Goal: Find specific page/section: Find specific page/section

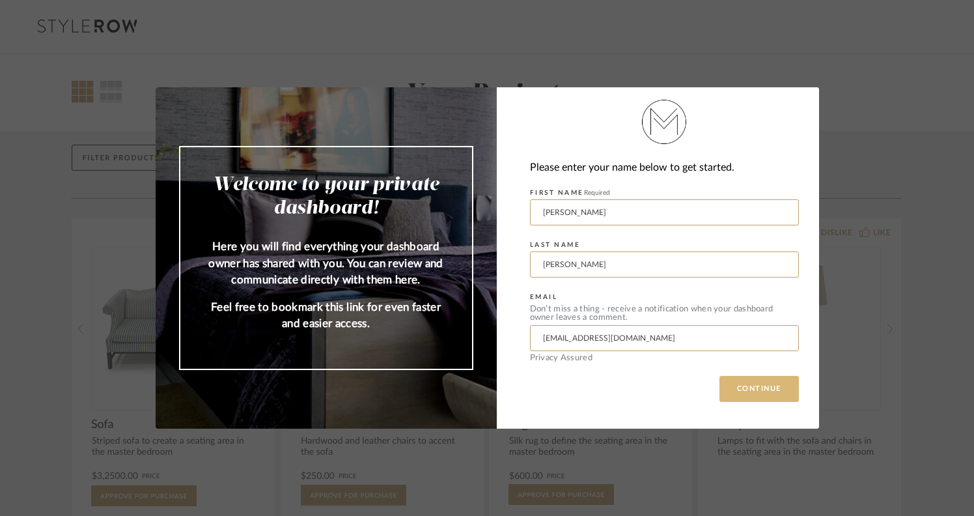
click at [725, 383] on button "CONTINUE" at bounding box center [758, 389] width 79 height 26
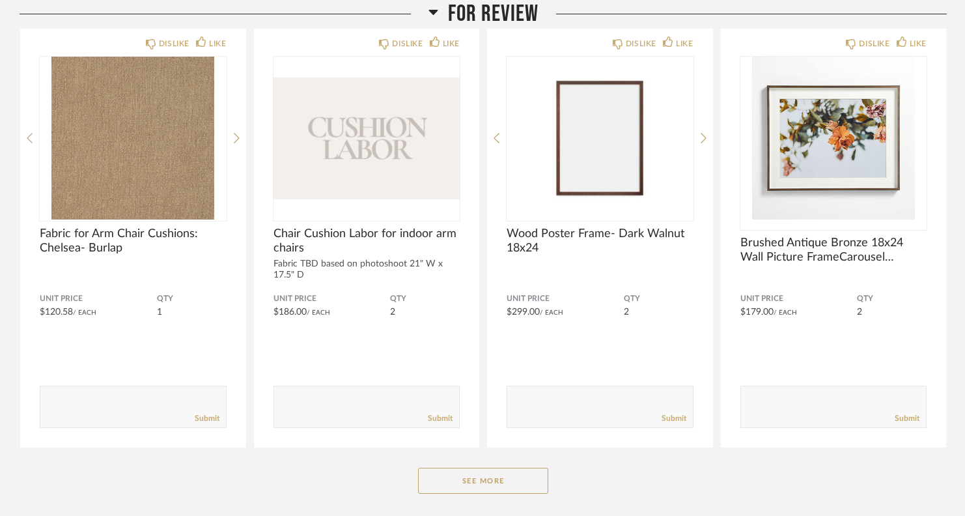
scroll to position [245, 0]
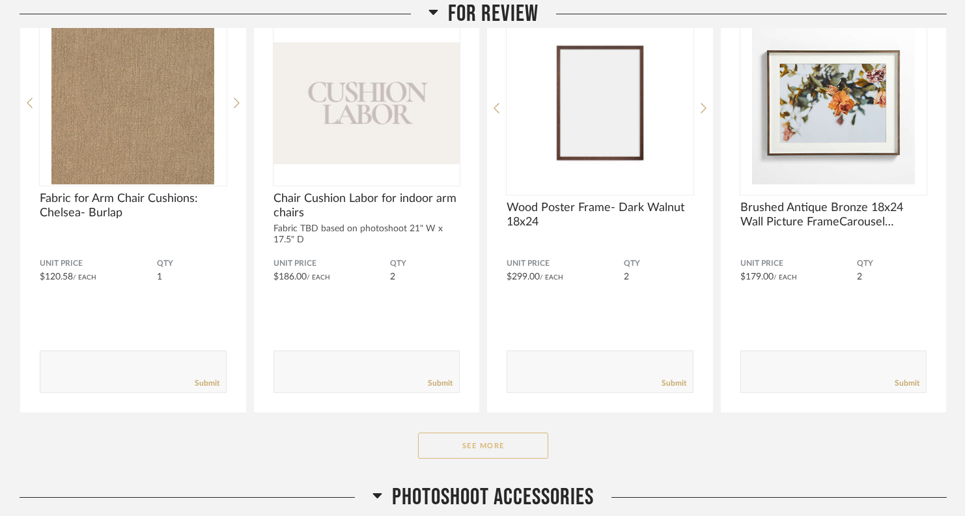
click at [458, 446] on button "See More" at bounding box center [483, 445] width 130 height 26
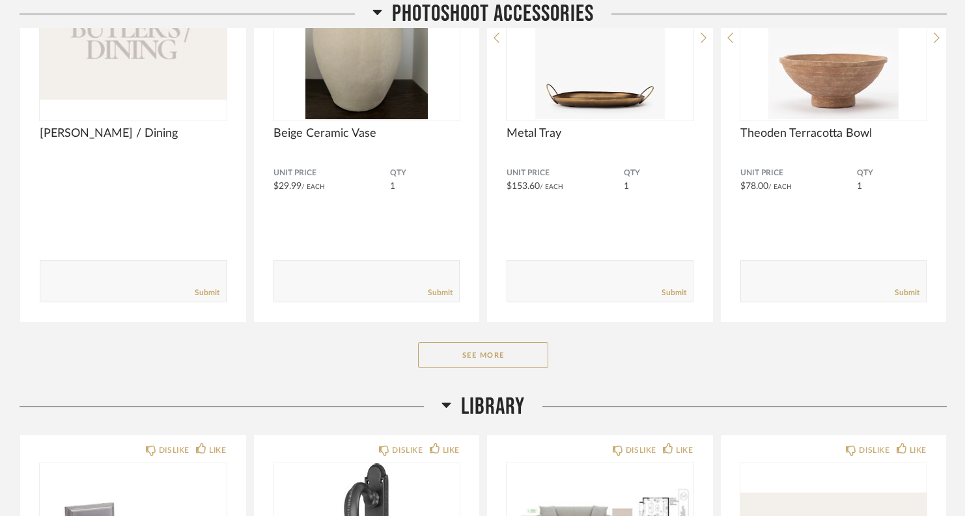
scroll to position [1097, 0]
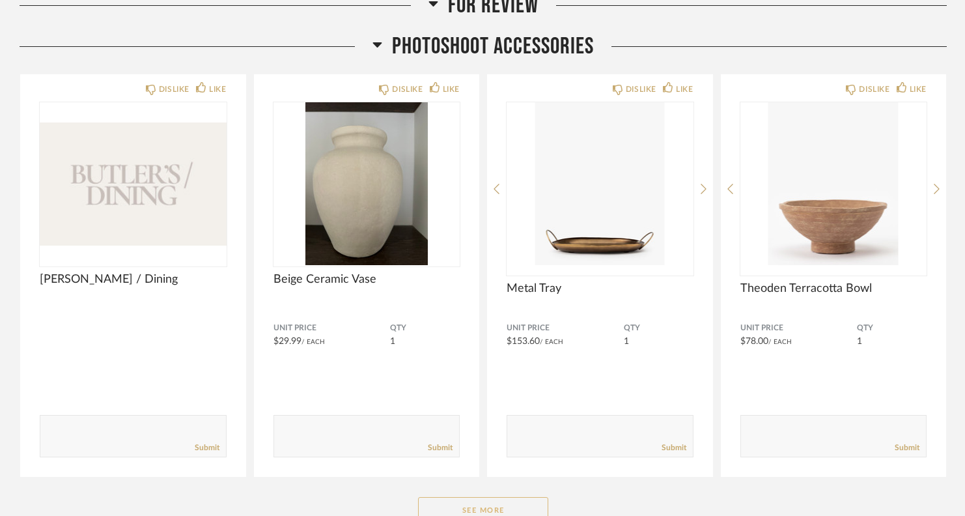
click at [492, 510] on button "See More" at bounding box center [483, 510] width 130 height 26
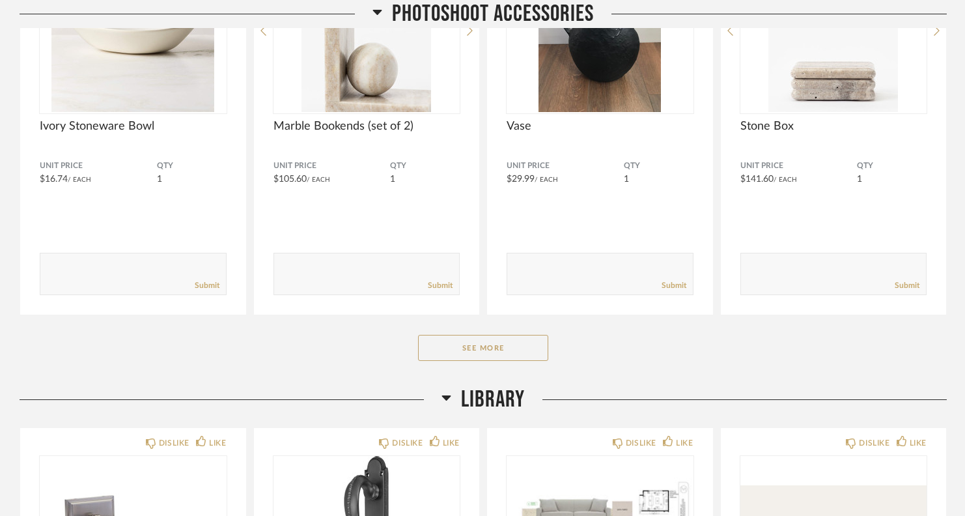
scroll to position [2898, 0]
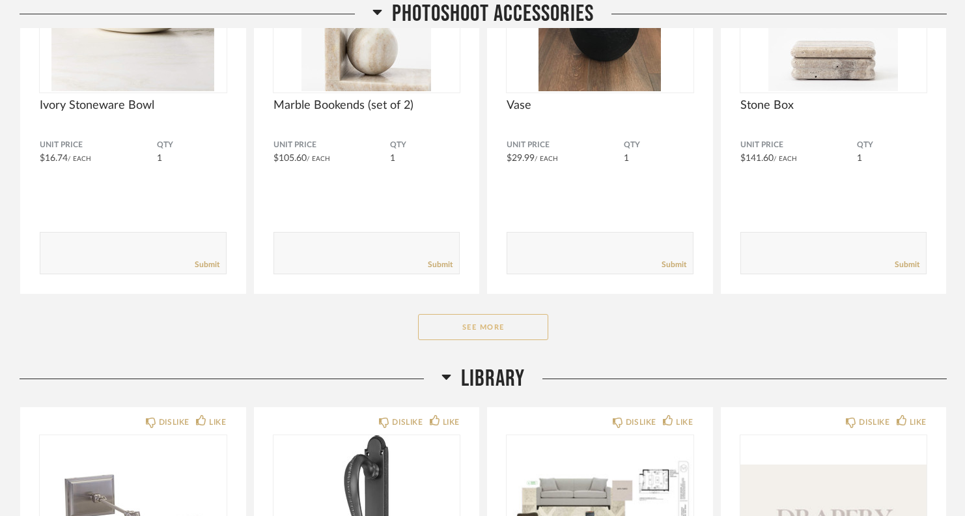
click at [495, 325] on button "See More" at bounding box center [483, 327] width 130 height 26
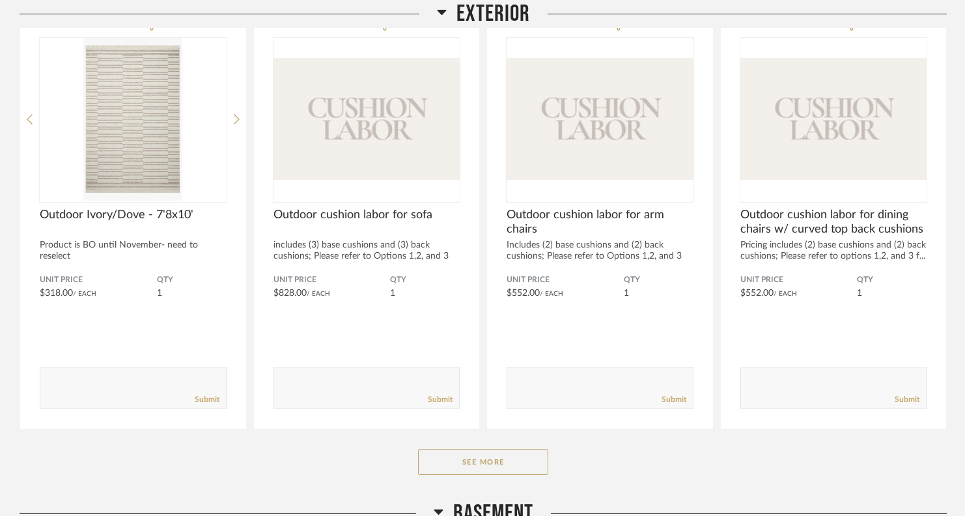
scroll to position [5502, 0]
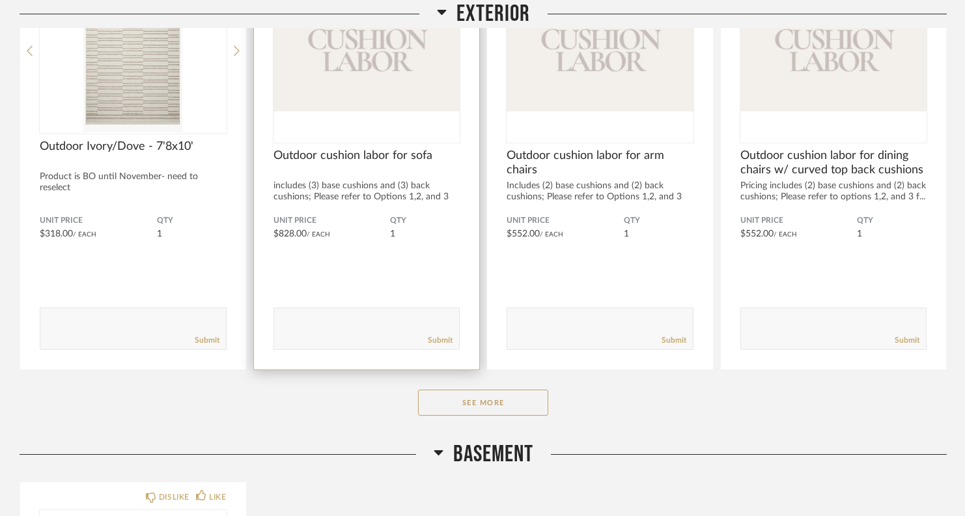
click at [0, 0] on img at bounding box center [0, 0] width 0 height 0
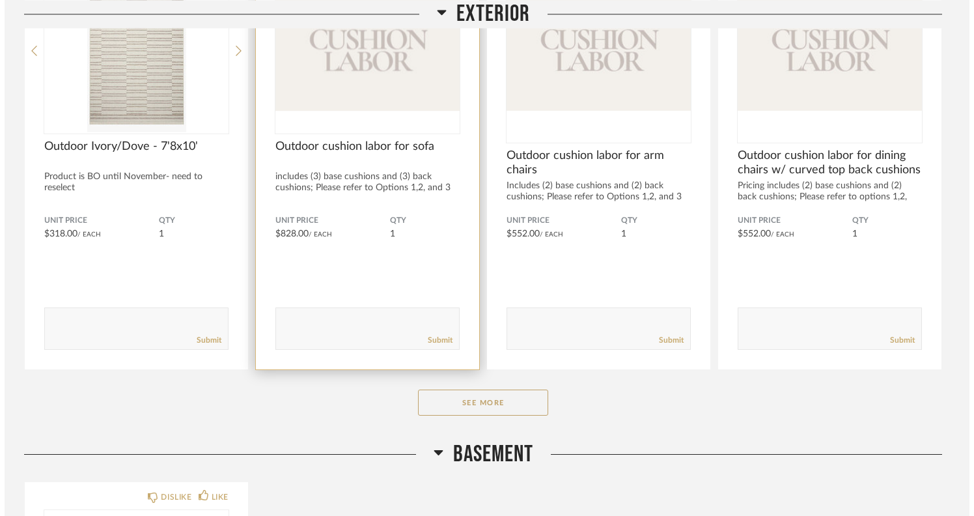
scroll to position [0, 0]
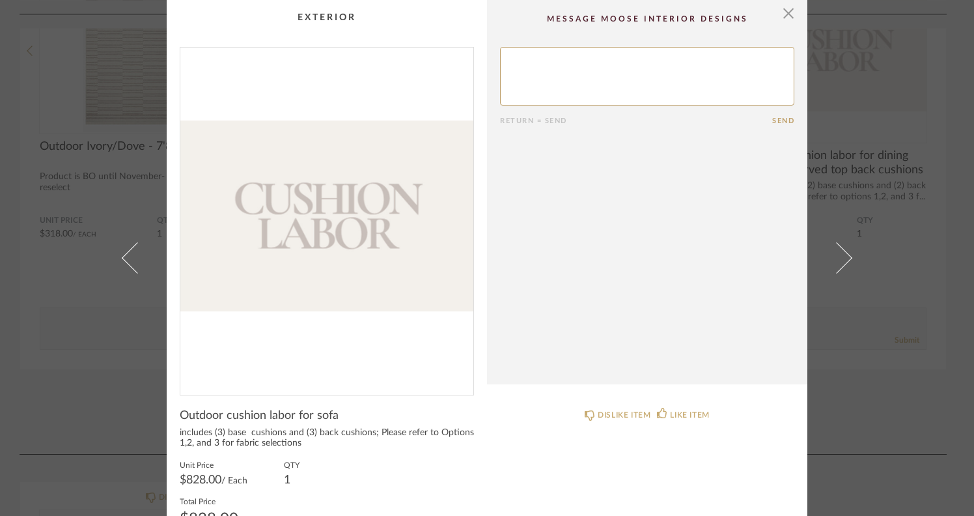
click at [887, 88] on div "× Return = Send Send Outdoor cushion labor for sofa includes (3) base cushions …" at bounding box center [487, 258] width 974 height 516
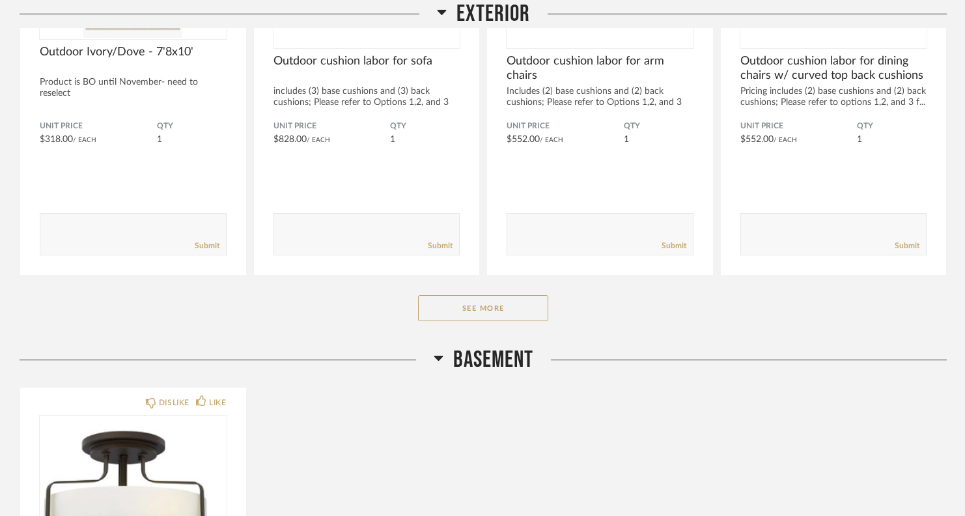
scroll to position [5642, 0]
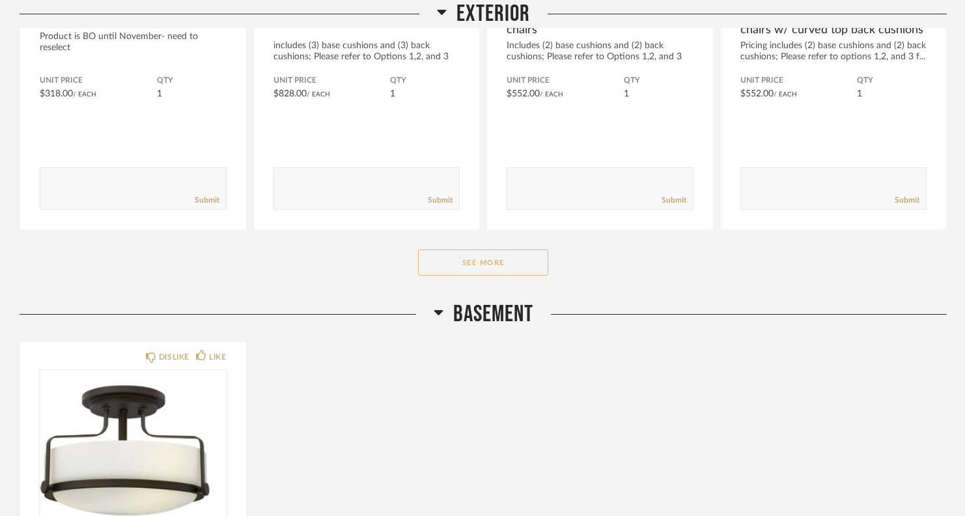
click at [471, 264] on button "See More" at bounding box center [483, 262] width 130 height 26
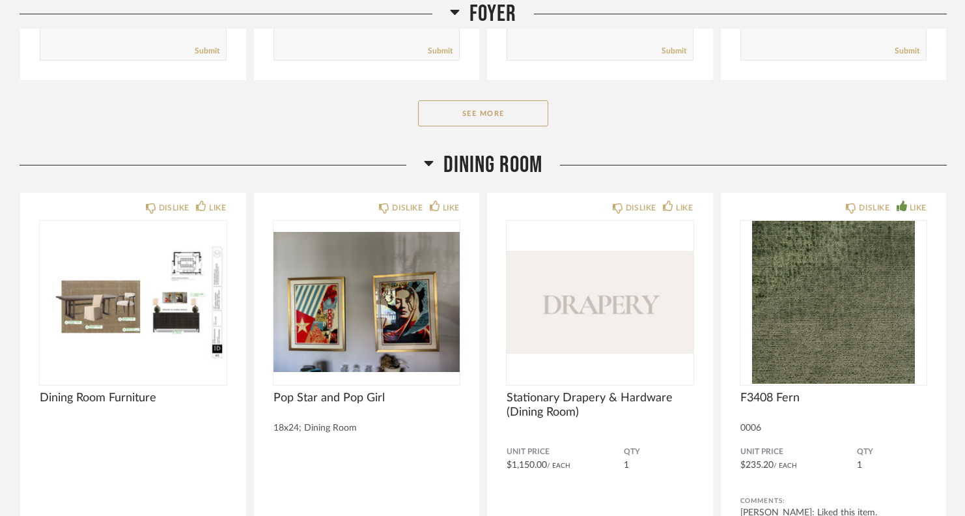
scroll to position [9582, 0]
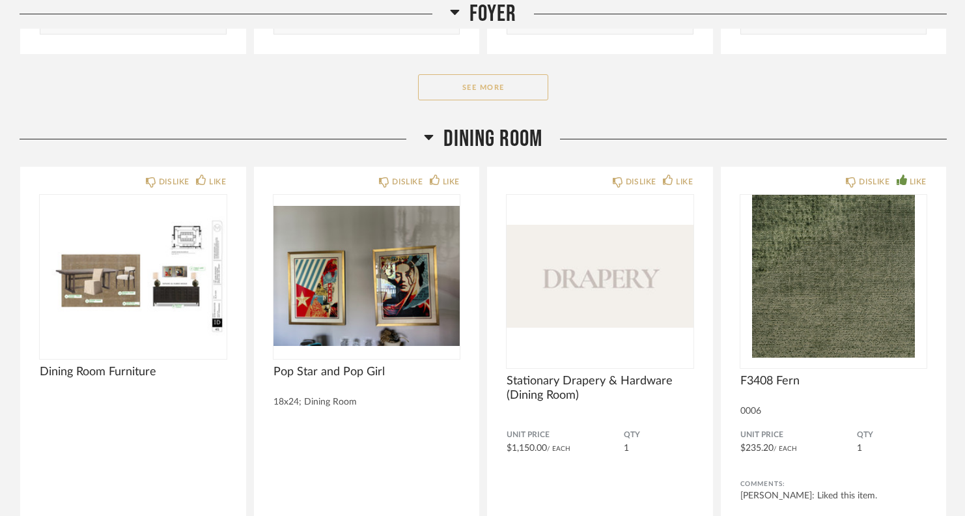
click at [493, 91] on button "See More" at bounding box center [483, 87] width 130 height 26
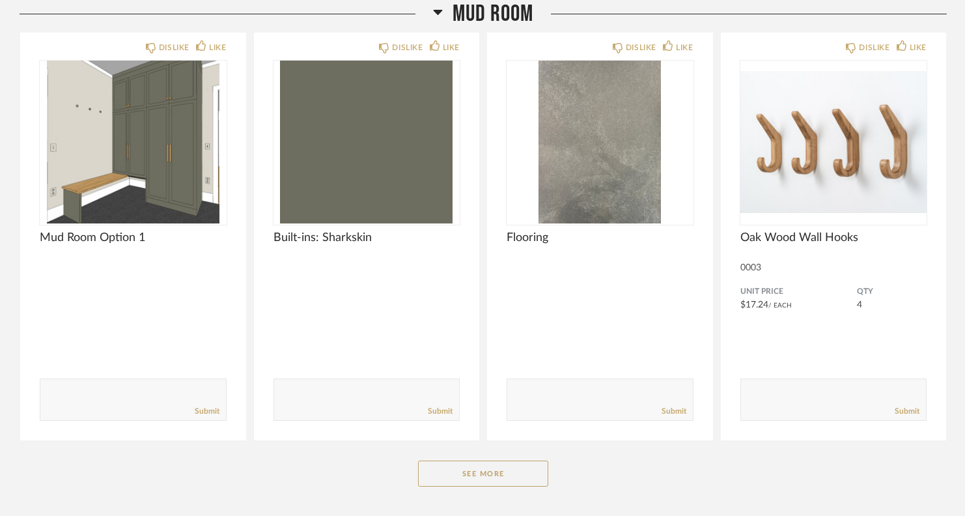
scroll to position [12917, 0]
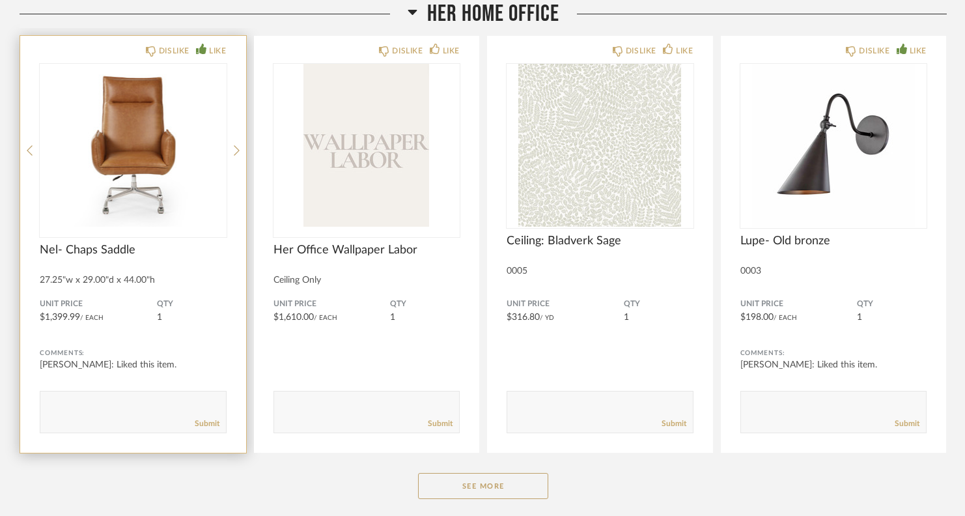
click at [186, 143] on img "0" at bounding box center [133, 145] width 187 height 163
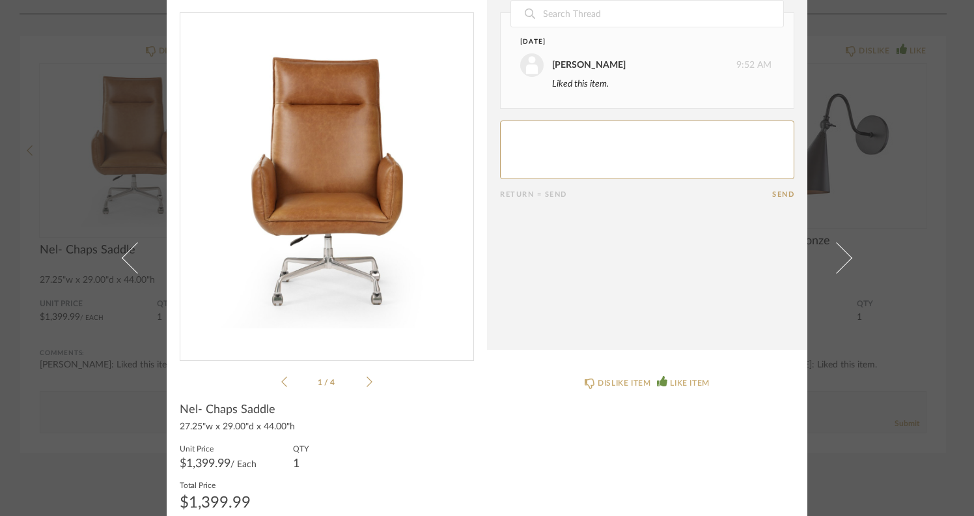
scroll to position [52, 0]
